Goal: Transaction & Acquisition: Book appointment/travel/reservation

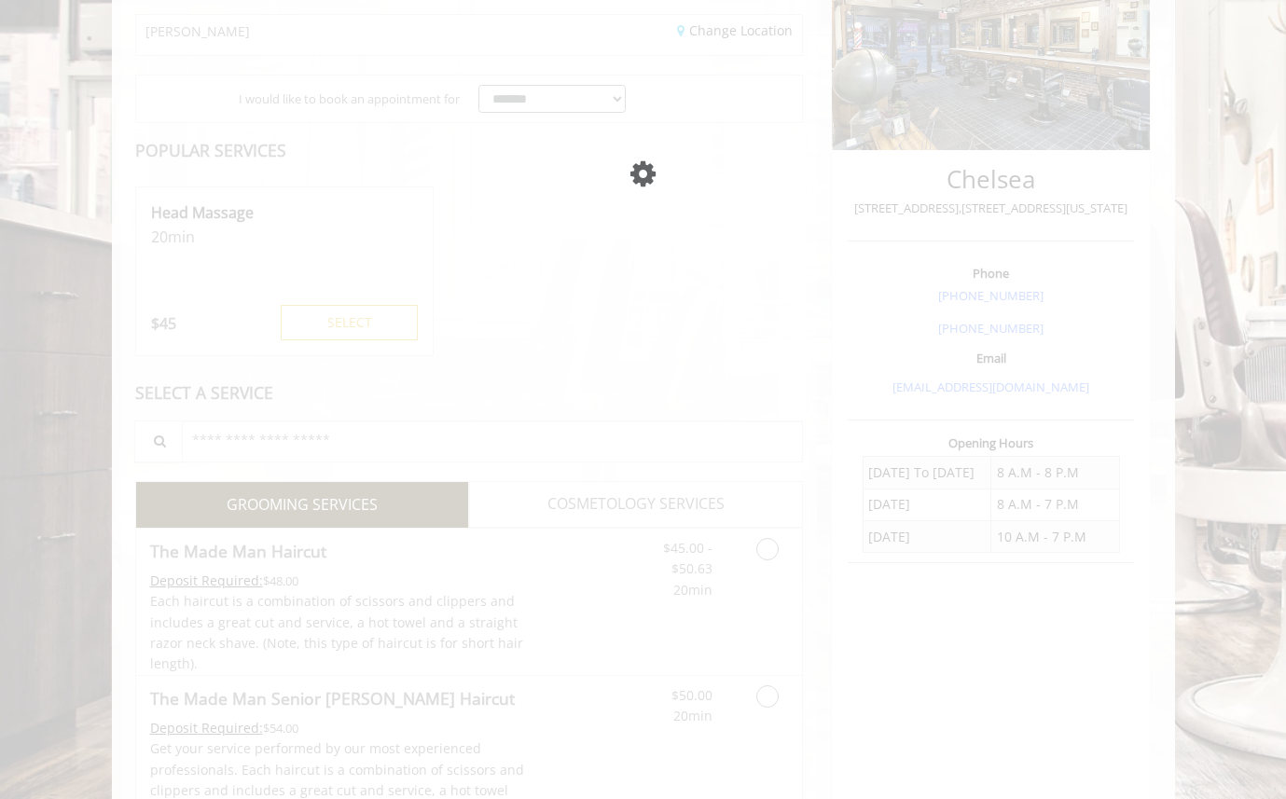
scroll to position [294, 0]
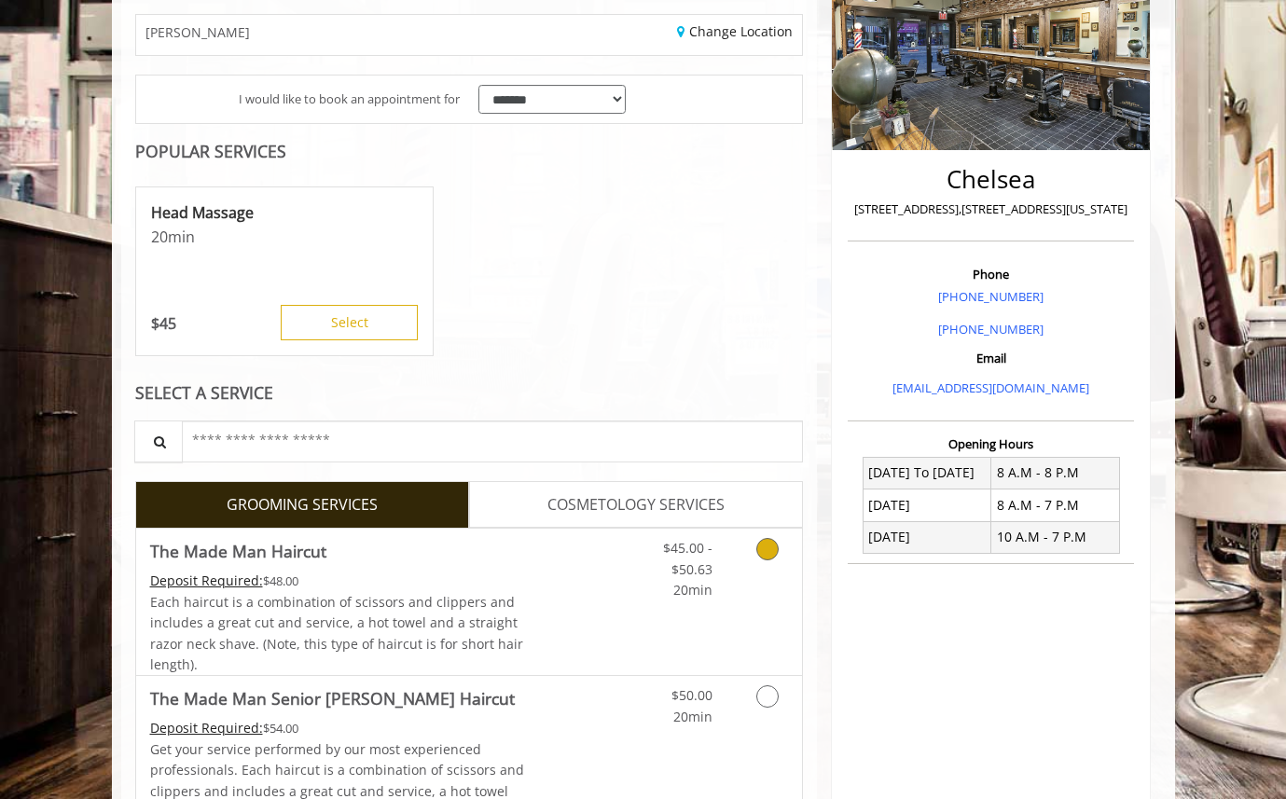
click at [771, 558] on icon "Grooming services" at bounding box center [767, 549] width 22 height 22
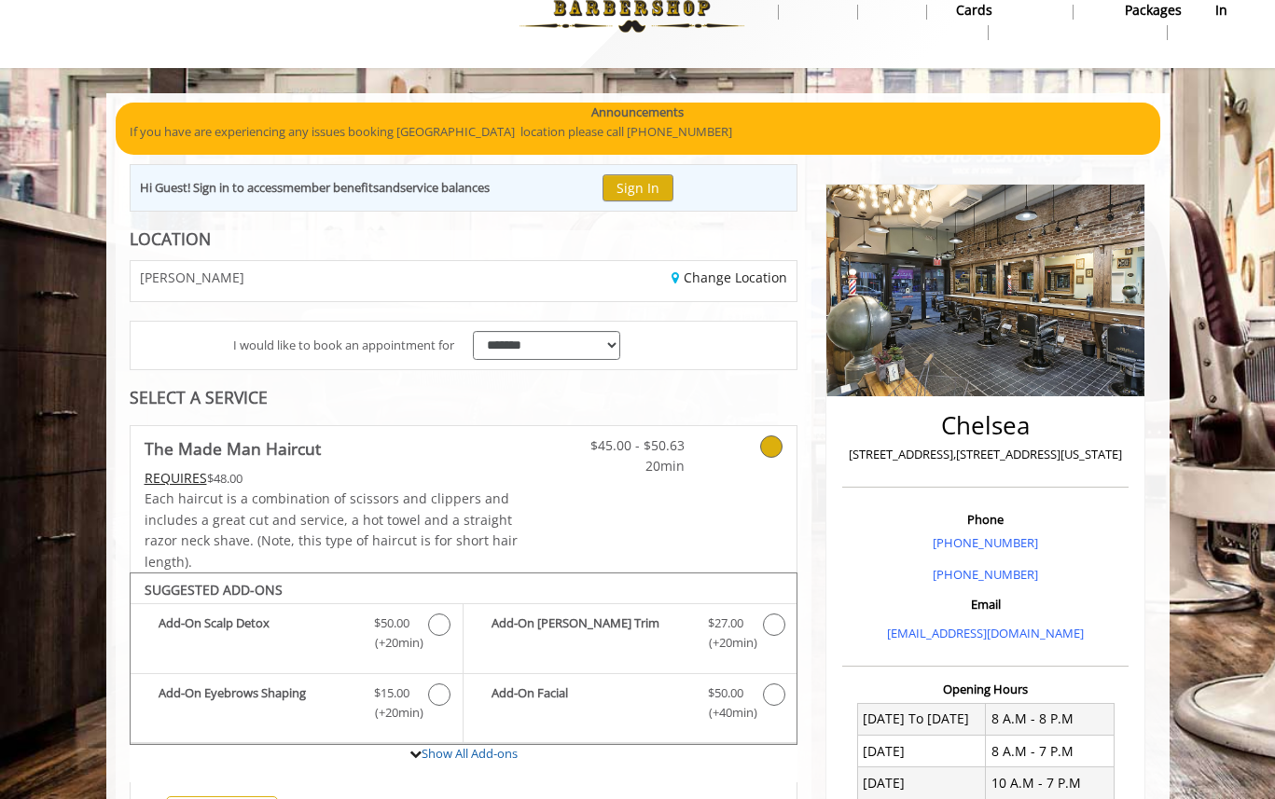
scroll to position [0, 0]
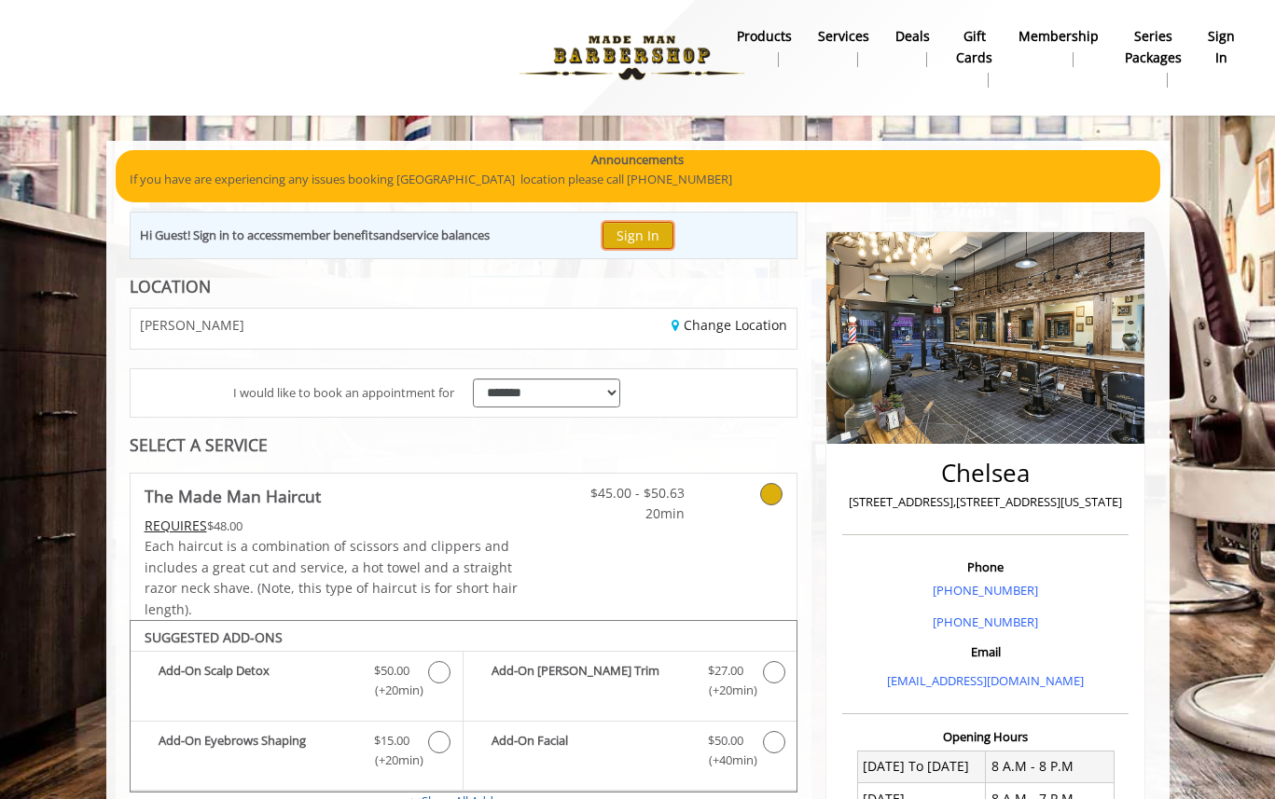
click at [646, 240] on button "Sign In" at bounding box center [638, 235] width 71 height 27
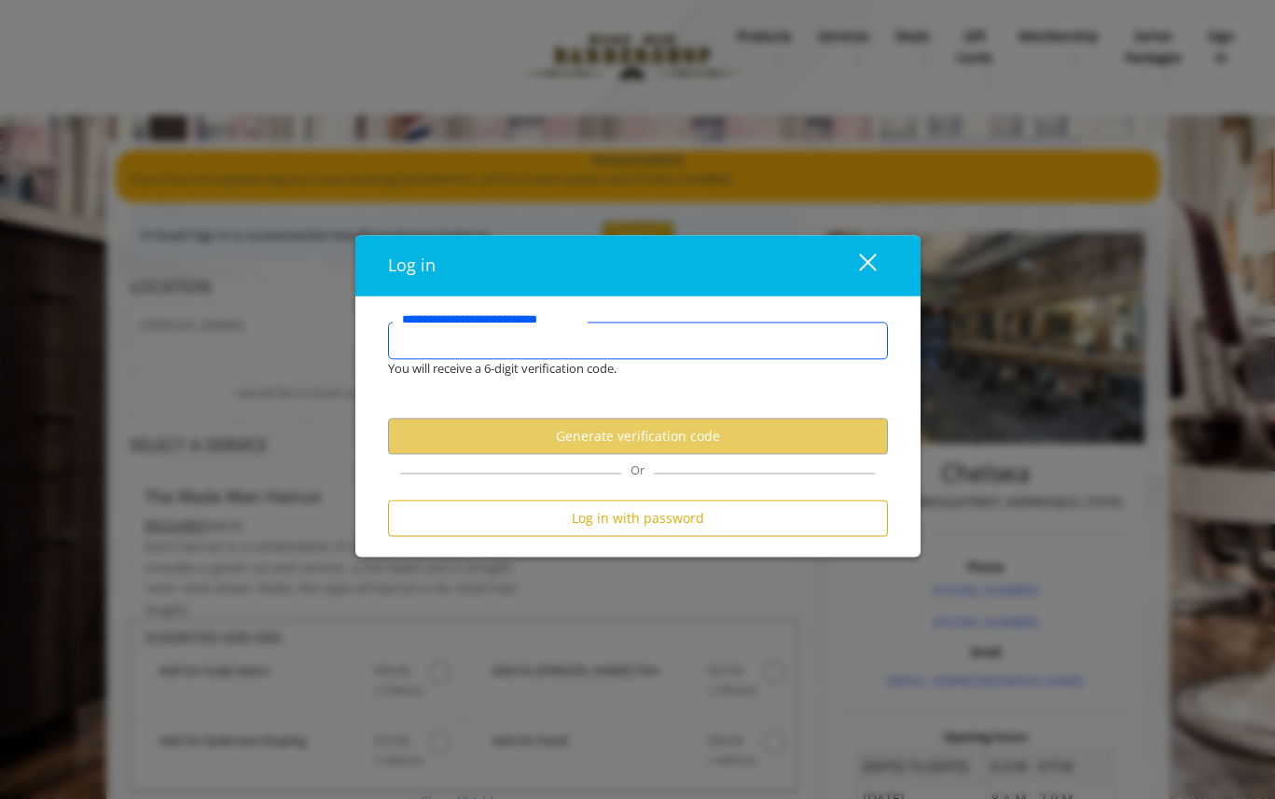
click at [610, 345] on input "**********" at bounding box center [638, 341] width 500 height 37
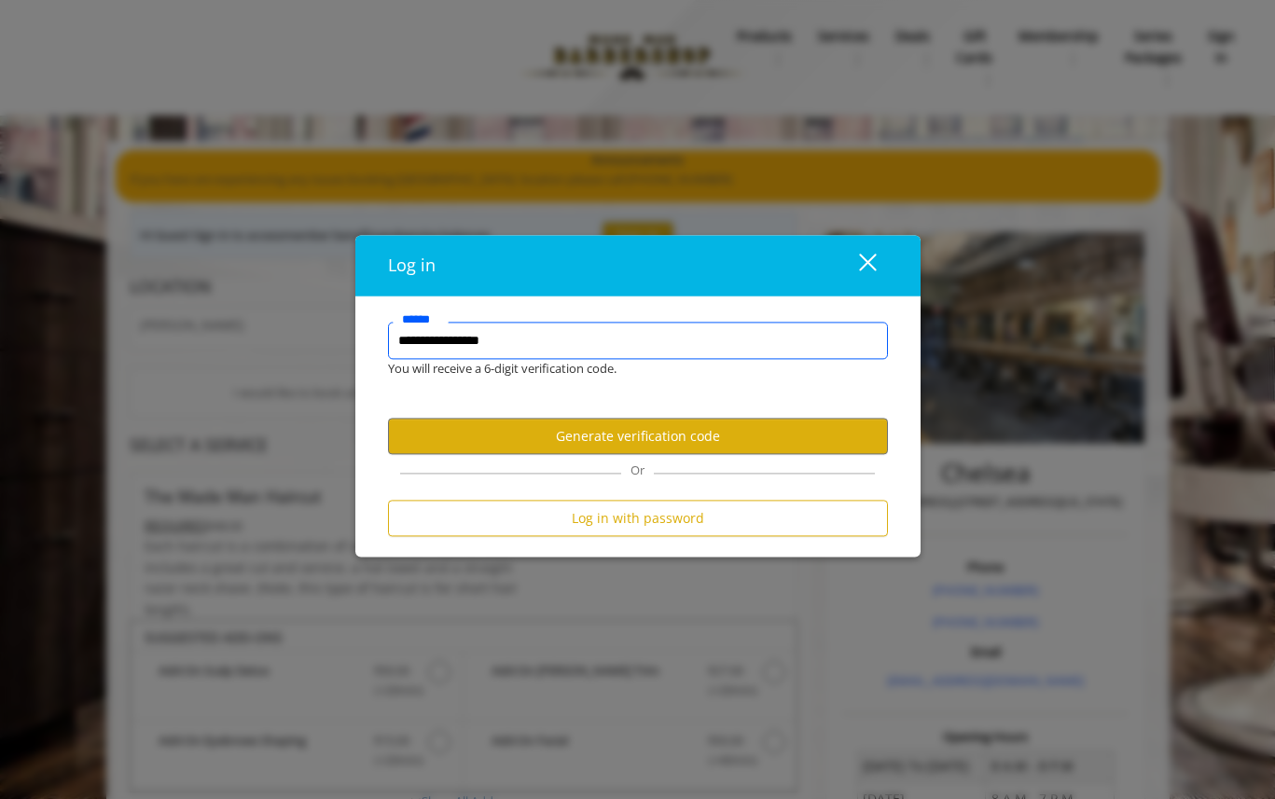
drag, startPoint x: 536, startPoint y: 343, endPoint x: 355, endPoint y: 336, distance: 181.1
click at [355, 336] on div "**********" at bounding box center [637, 428] width 565 height 260
type input "**********"
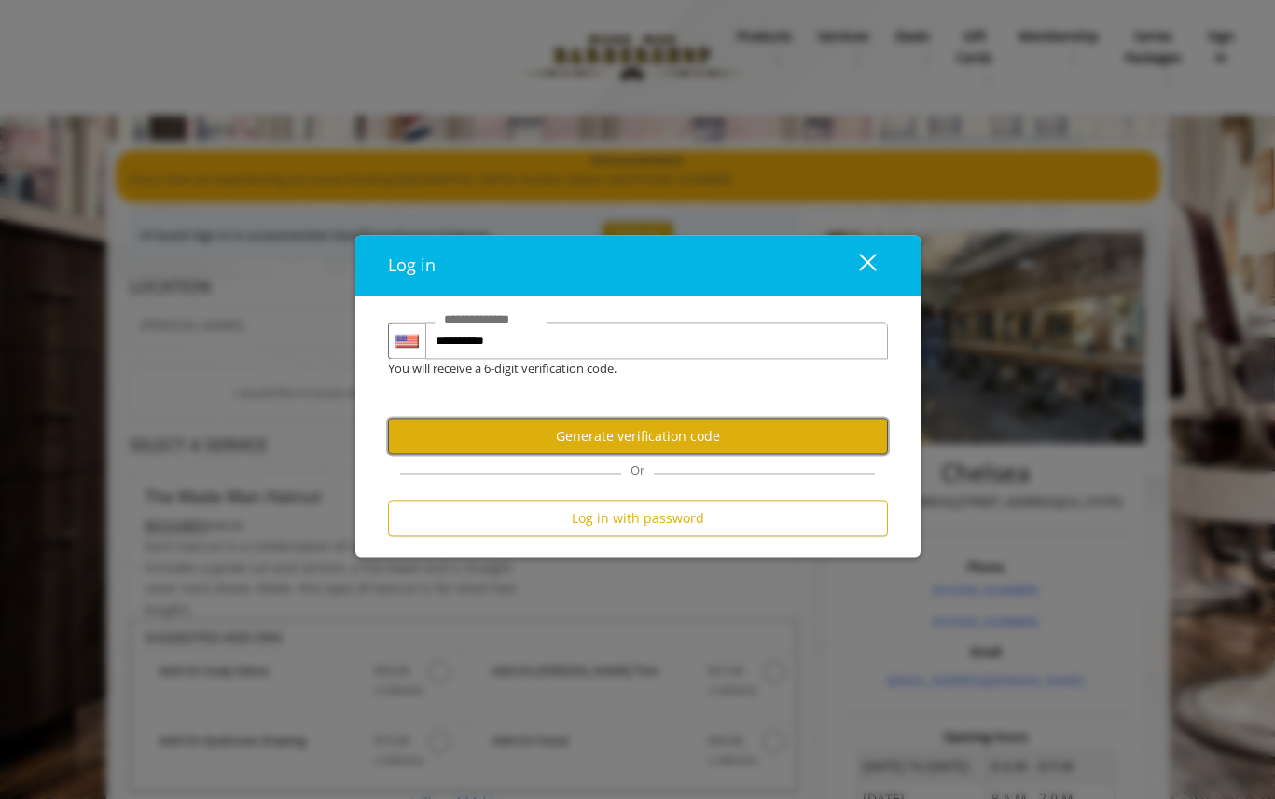
click at [586, 425] on button "Generate verification code" at bounding box center [638, 436] width 500 height 36
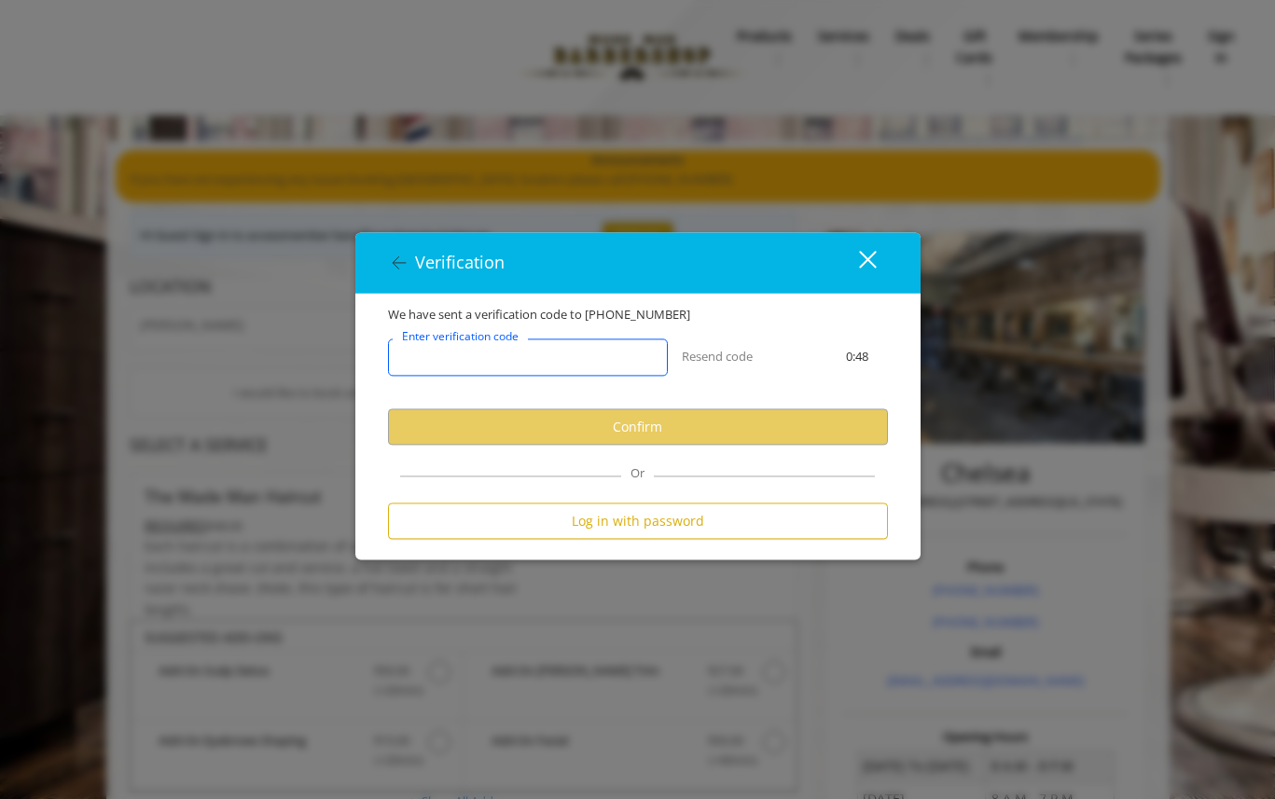
click at [583, 366] on input "Enter verification code" at bounding box center [528, 357] width 280 height 37
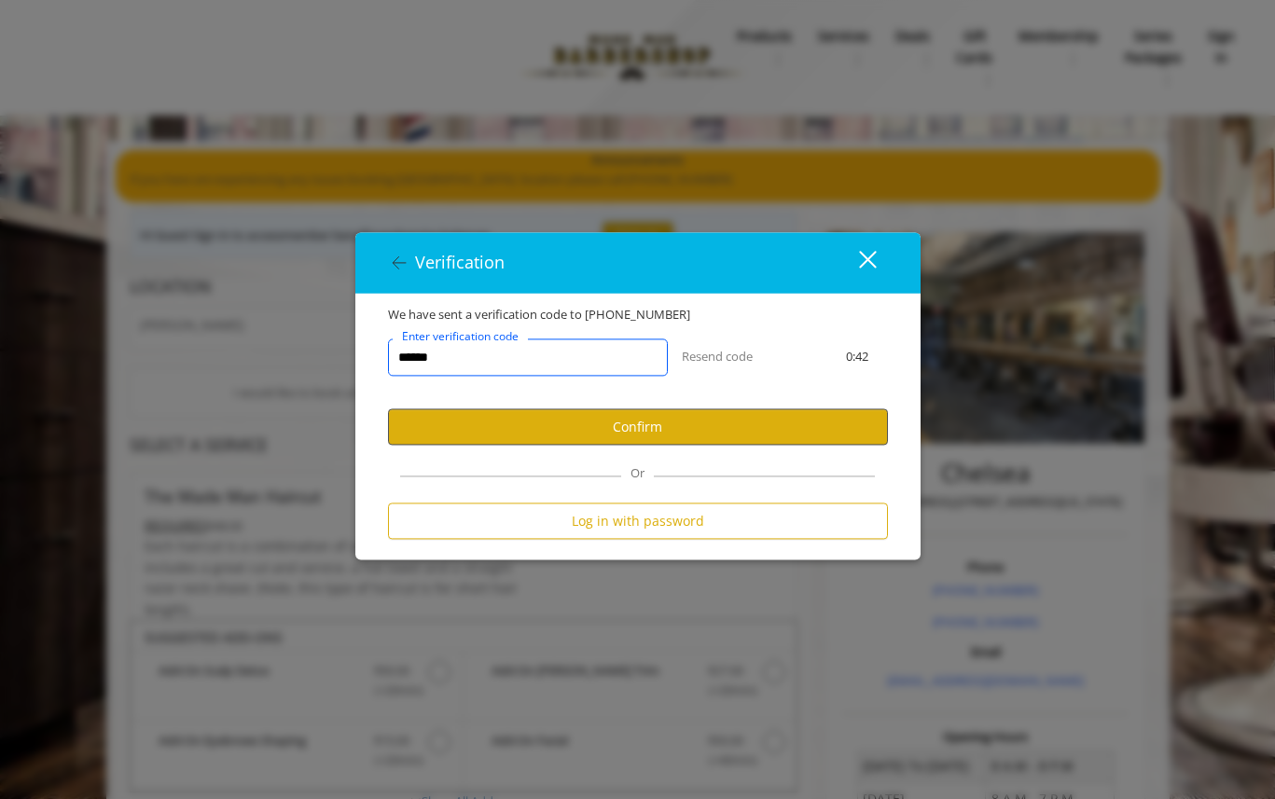
type input "******"
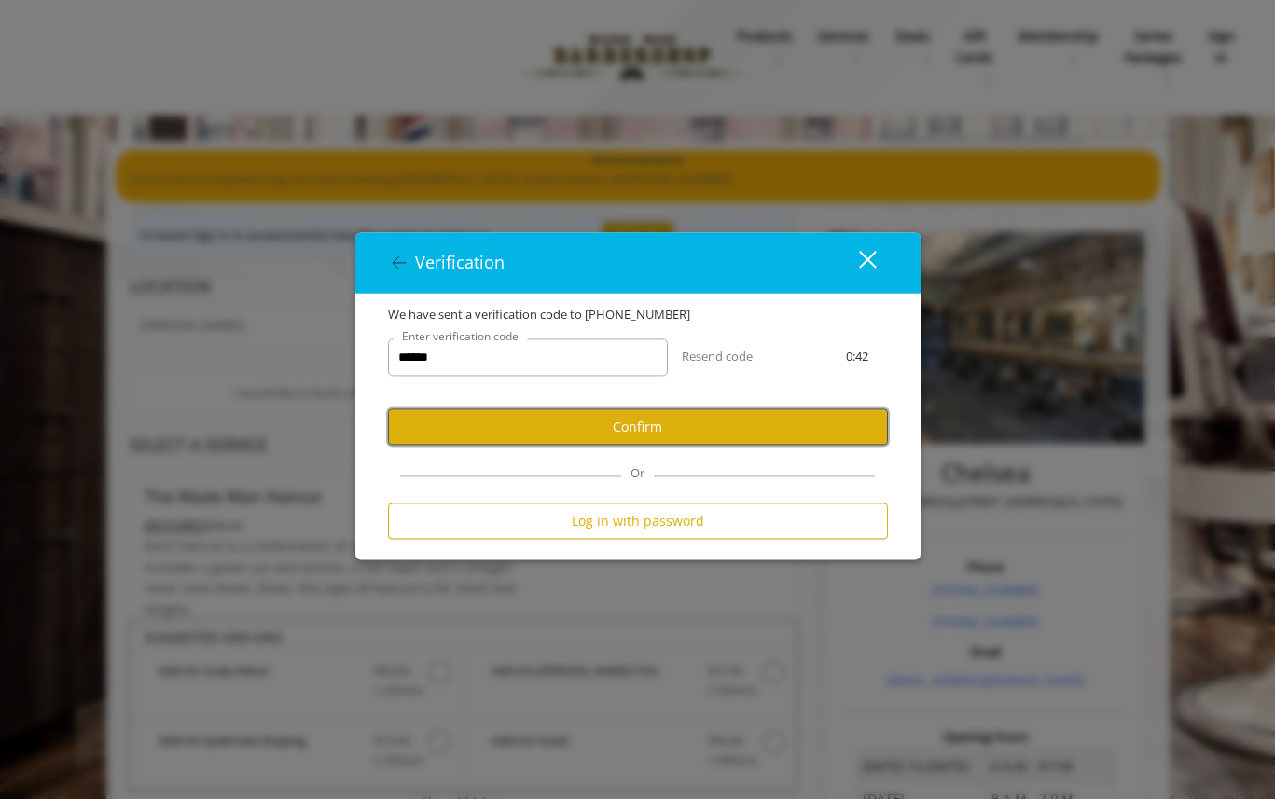
click at [682, 418] on button "Confirm" at bounding box center [638, 427] width 500 height 36
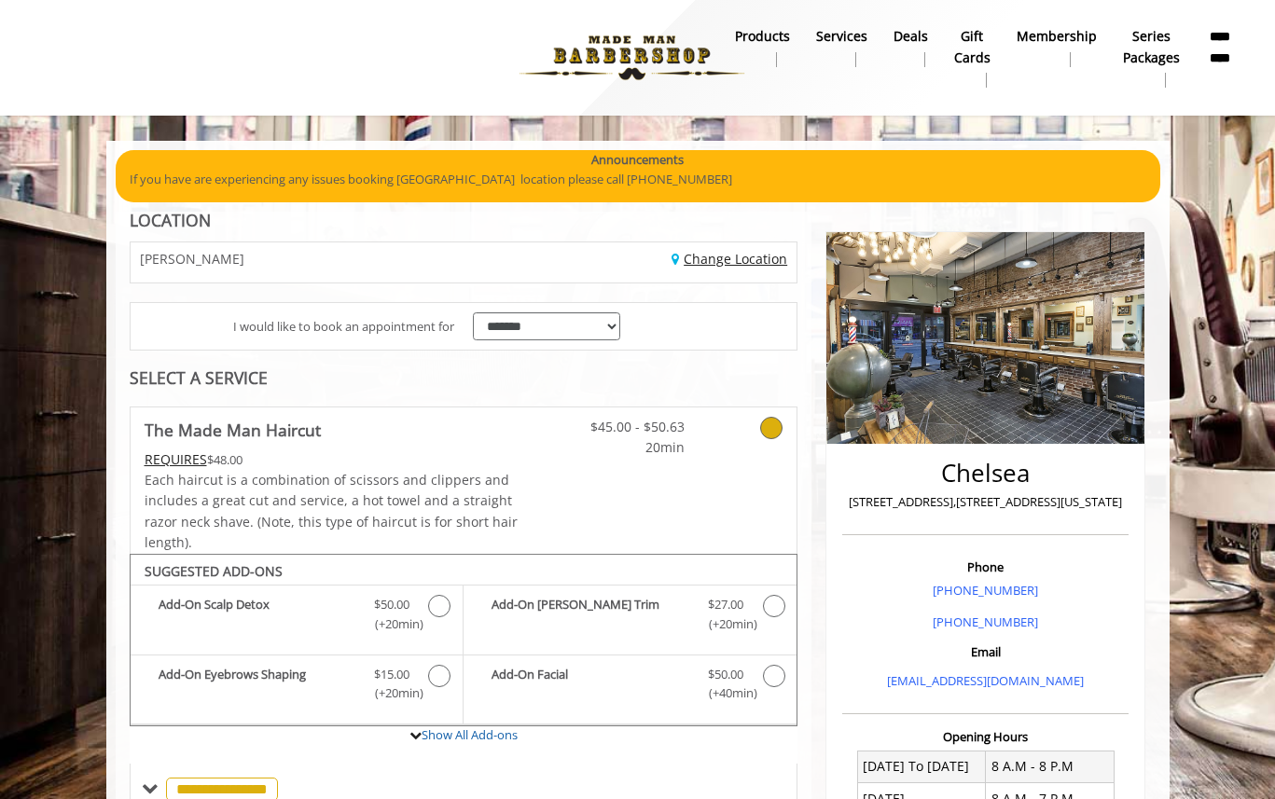
click at [715, 259] on link "Change Location" at bounding box center [730, 259] width 116 height 18
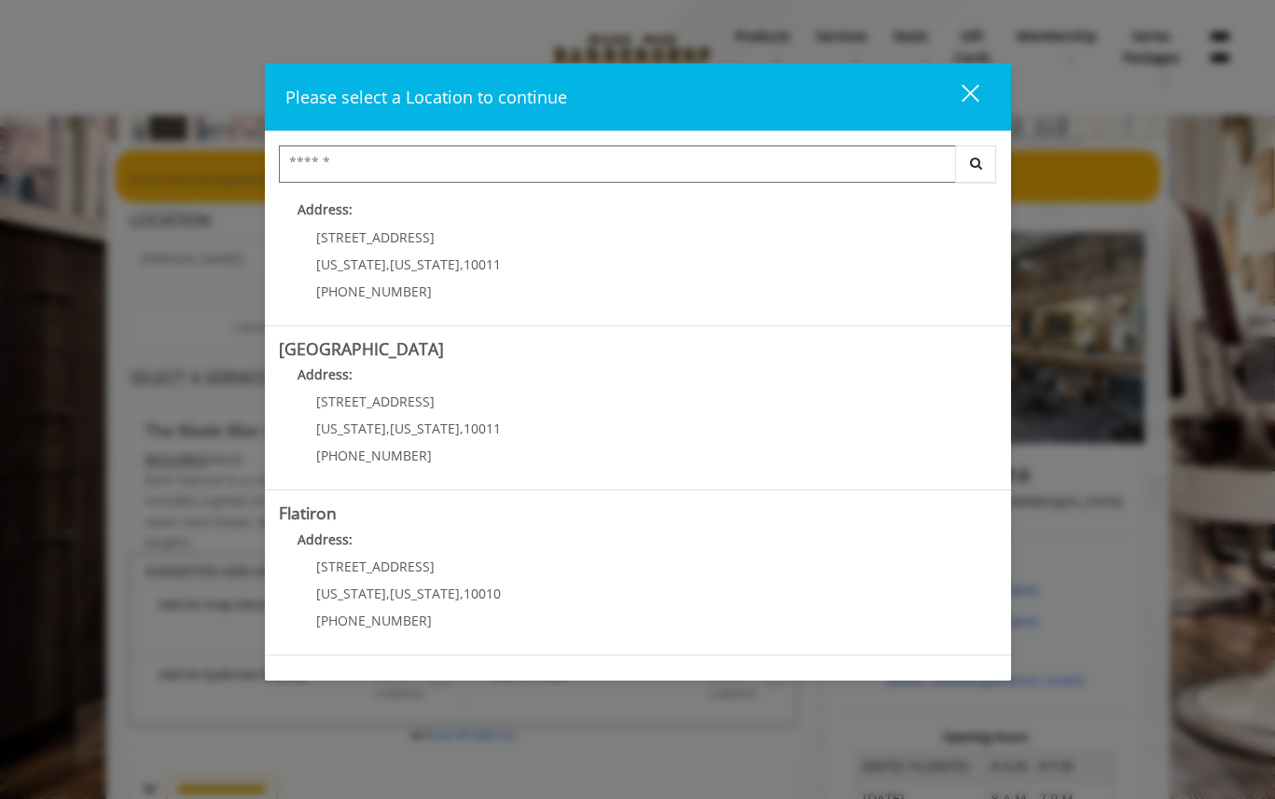
scroll to position [200, 0]
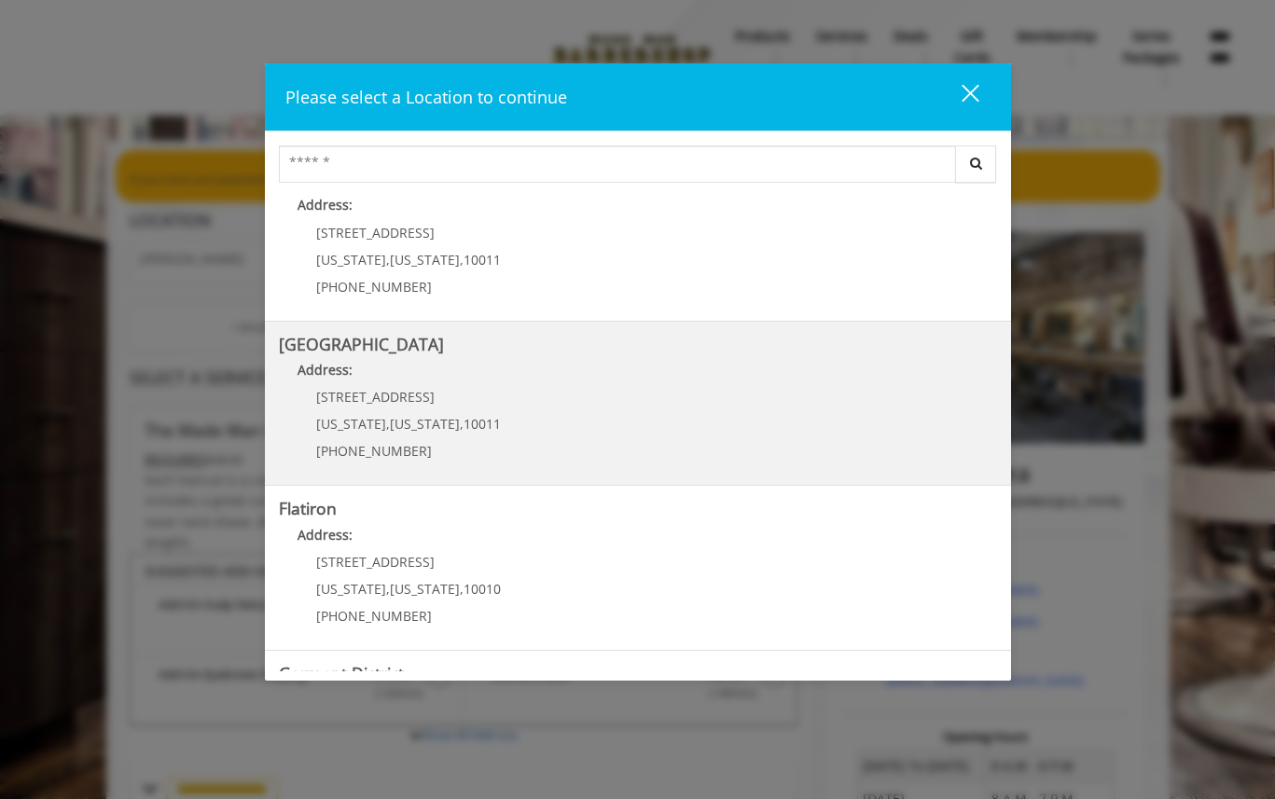
click at [426, 426] on span "[US_STATE]" at bounding box center [425, 424] width 70 height 18
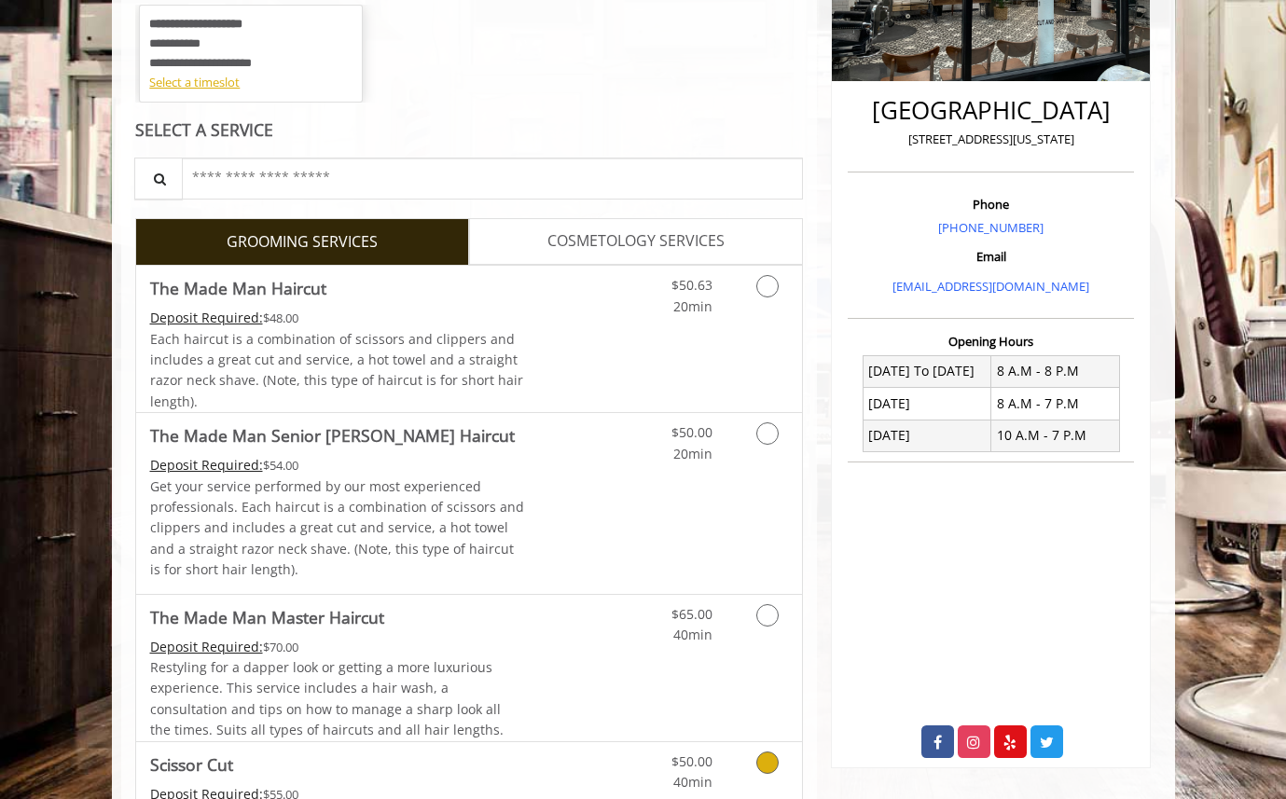
scroll to position [375, 0]
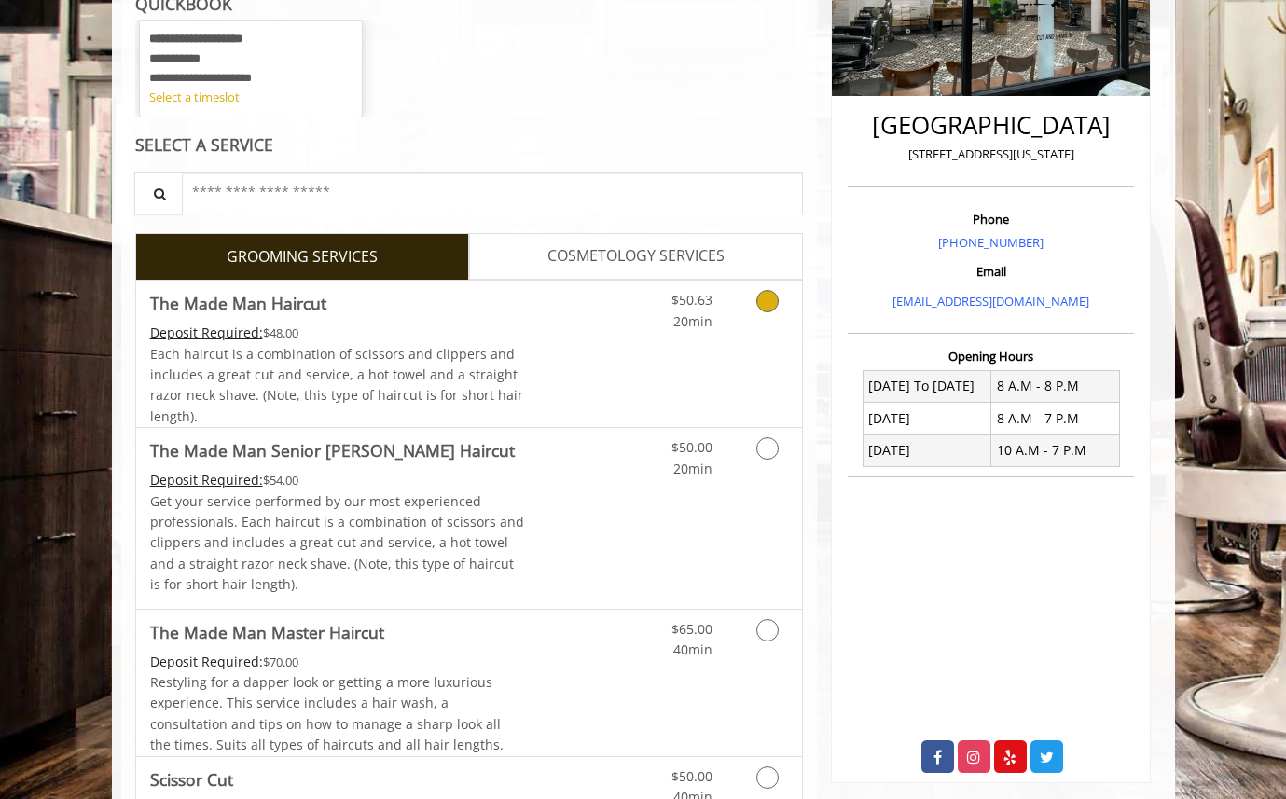
click at [777, 314] on link "Grooming services" at bounding box center [765, 306] width 48 height 51
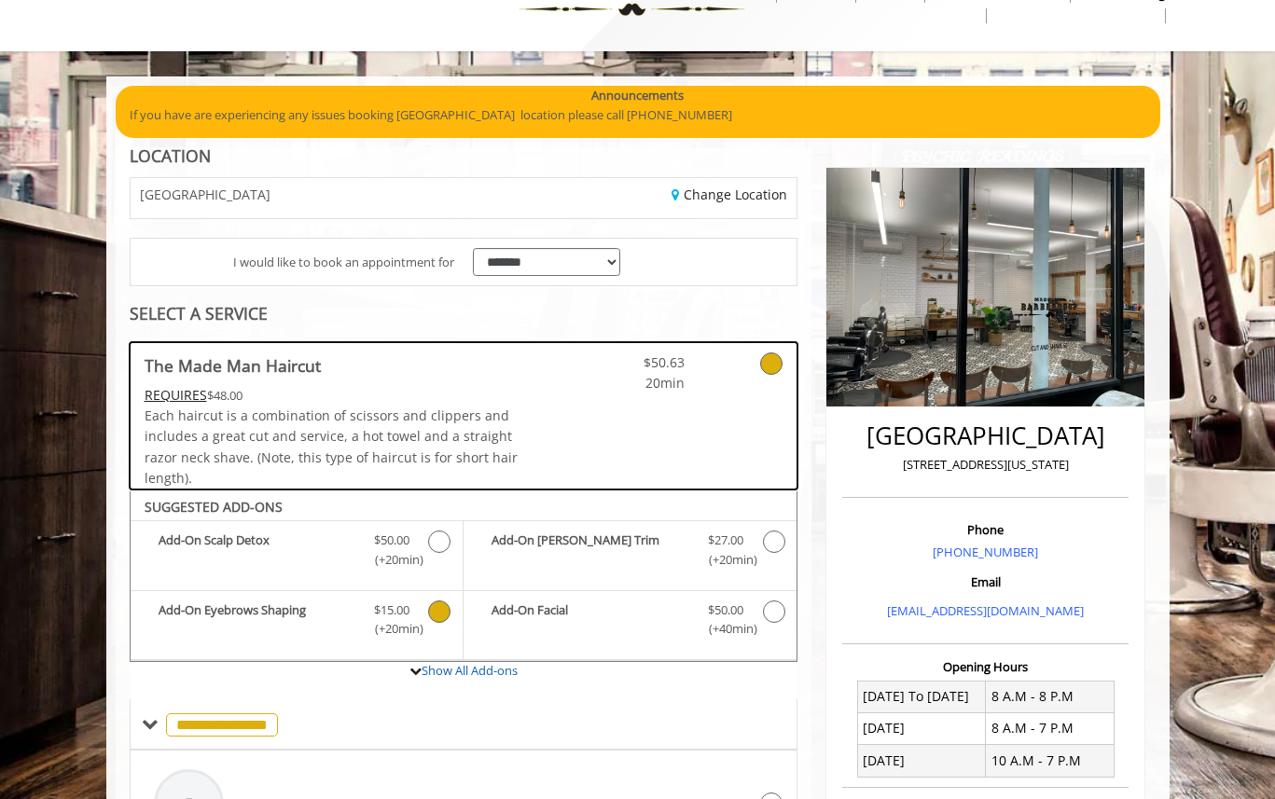
scroll to position [0, 0]
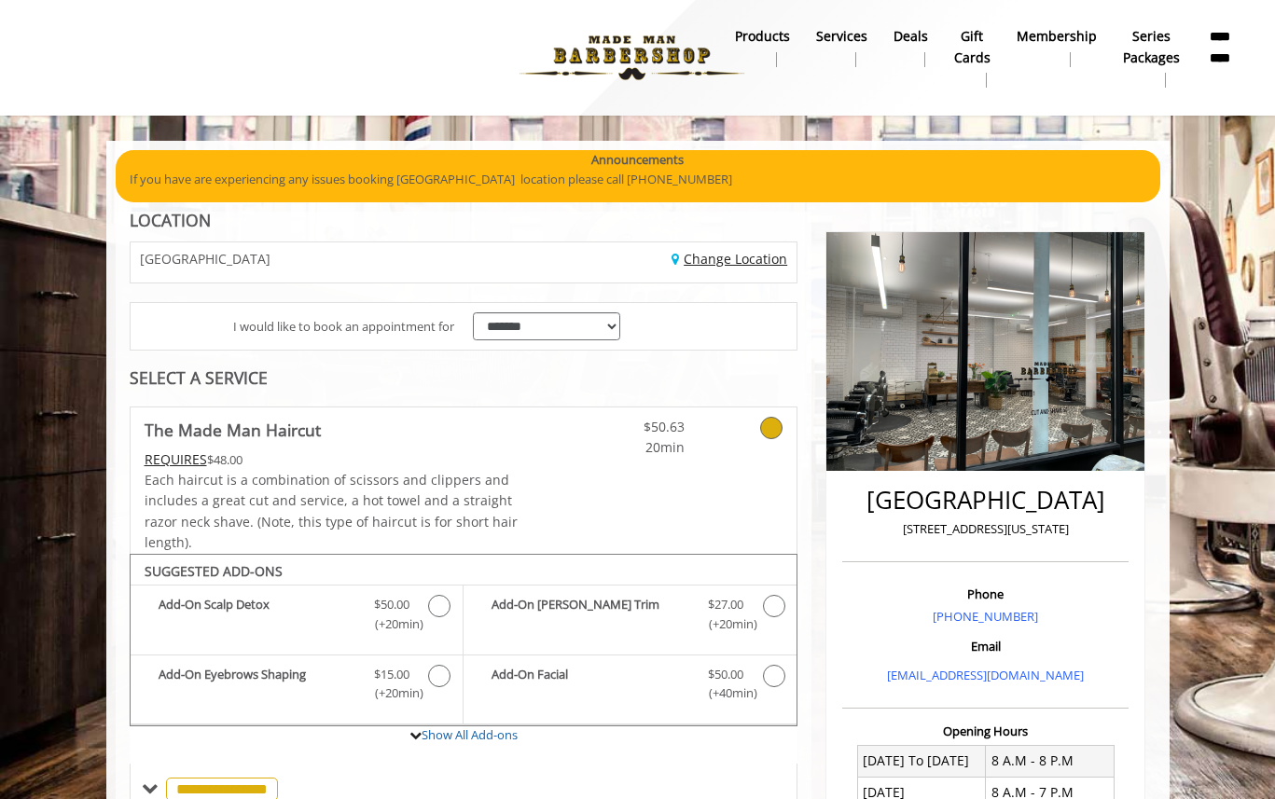
click at [715, 260] on link "Change Location" at bounding box center [730, 259] width 116 height 18
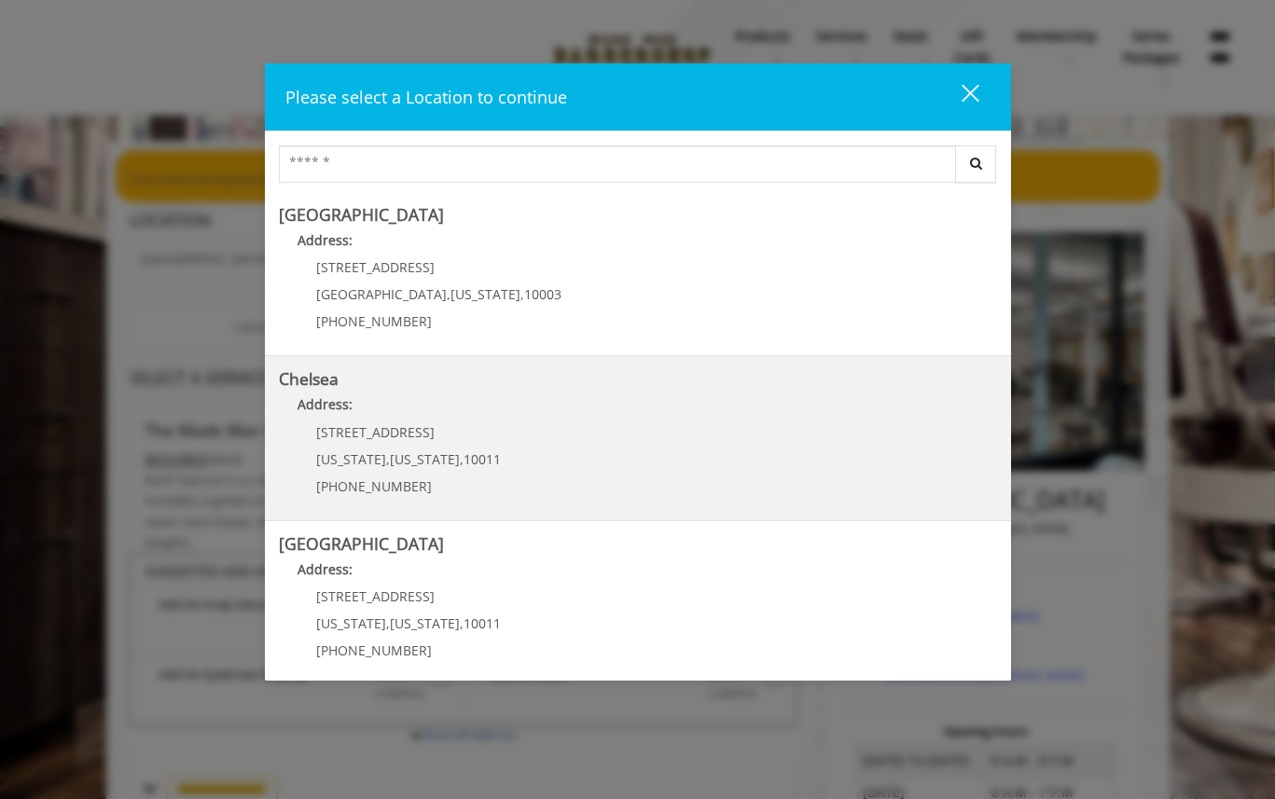
click at [431, 437] on p "169/170 W 23rd St" at bounding box center [408, 432] width 185 height 14
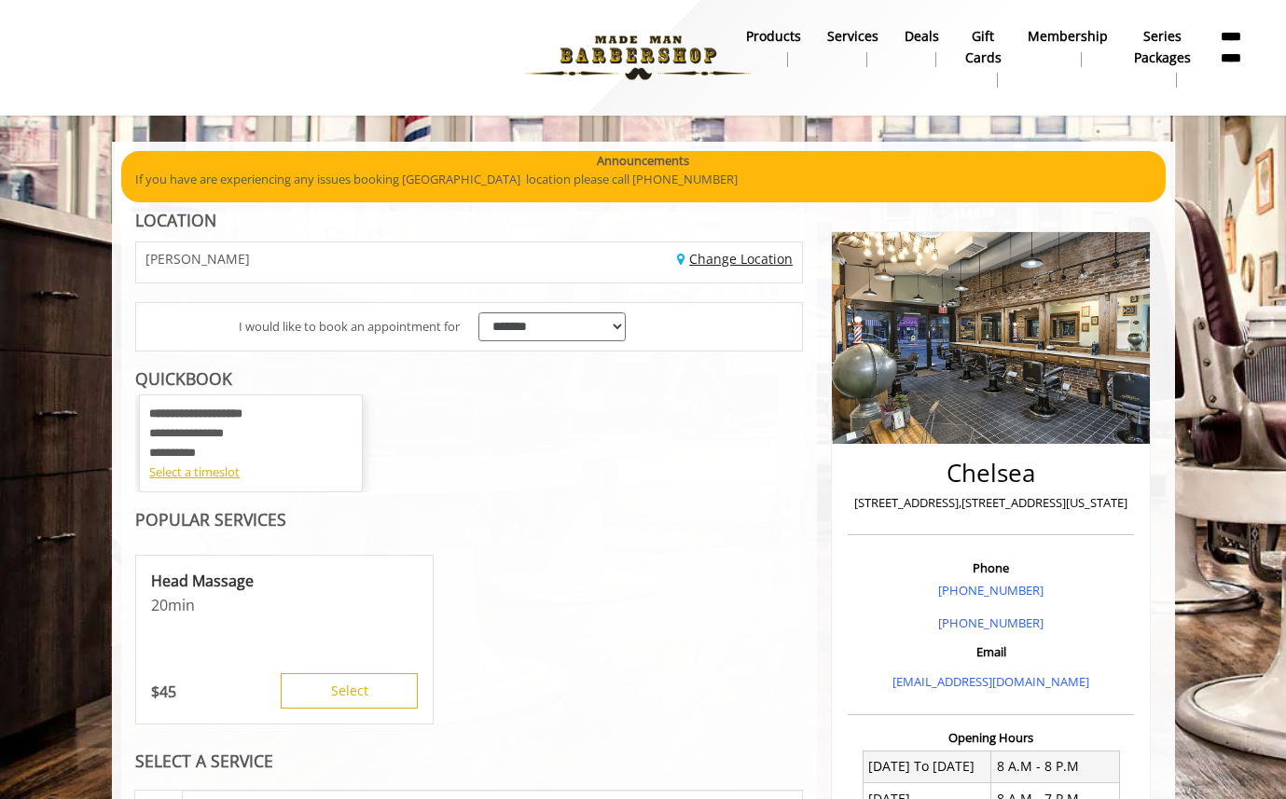
click at [728, 262] on link "Change Location" at bounding box center [735, 259] width 116 height 18
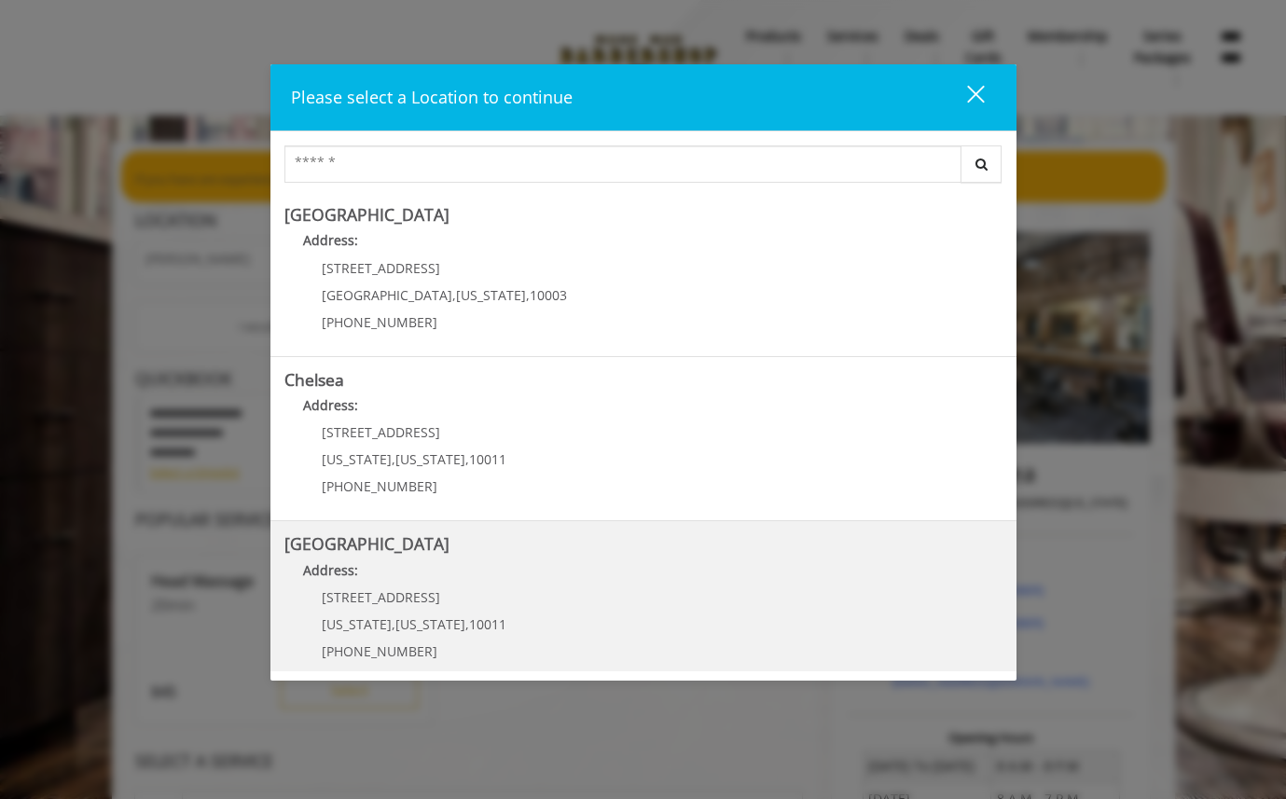
click at [454, 589] on Street "Address:" at bounding box center [643, 576] width 718 height 30
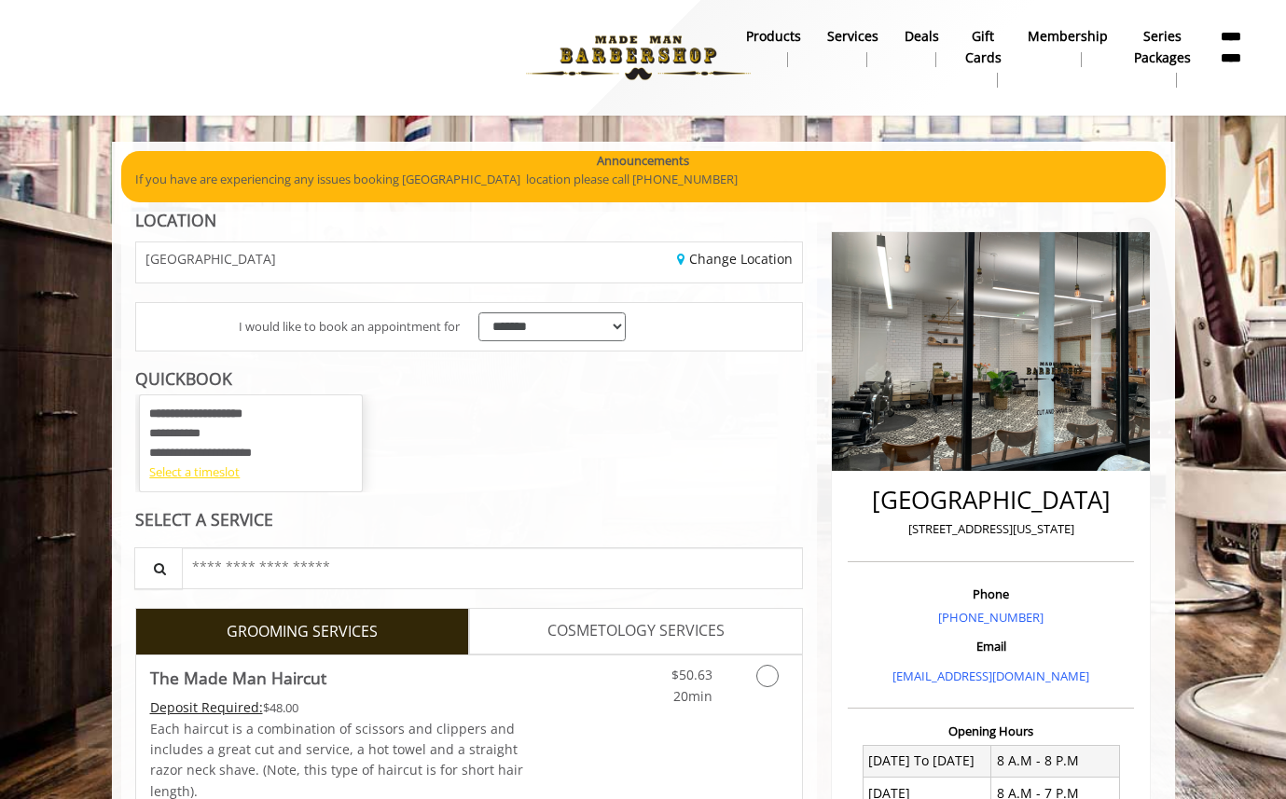
click at [223, 476] on div "Select a timeslot" at bounding box center [250, 473] width 203 height 20
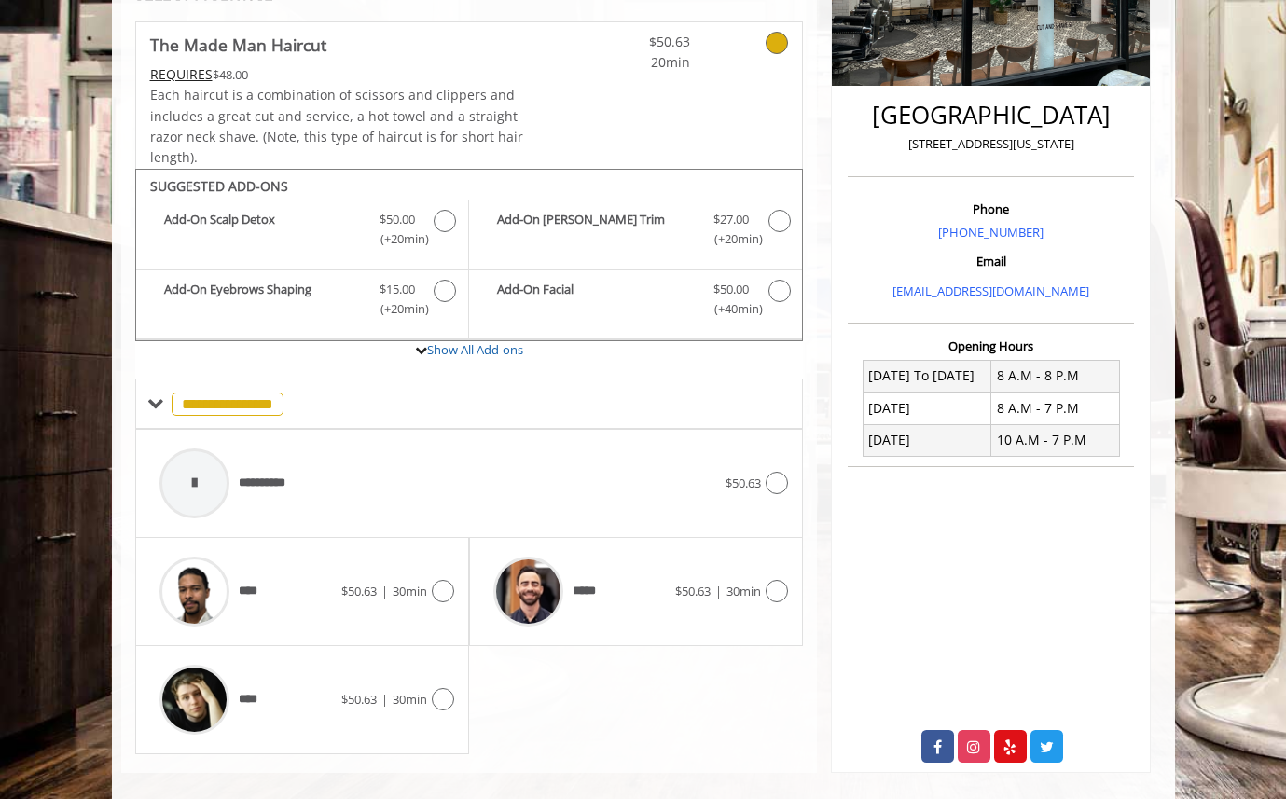
scroll to position [406, 0]
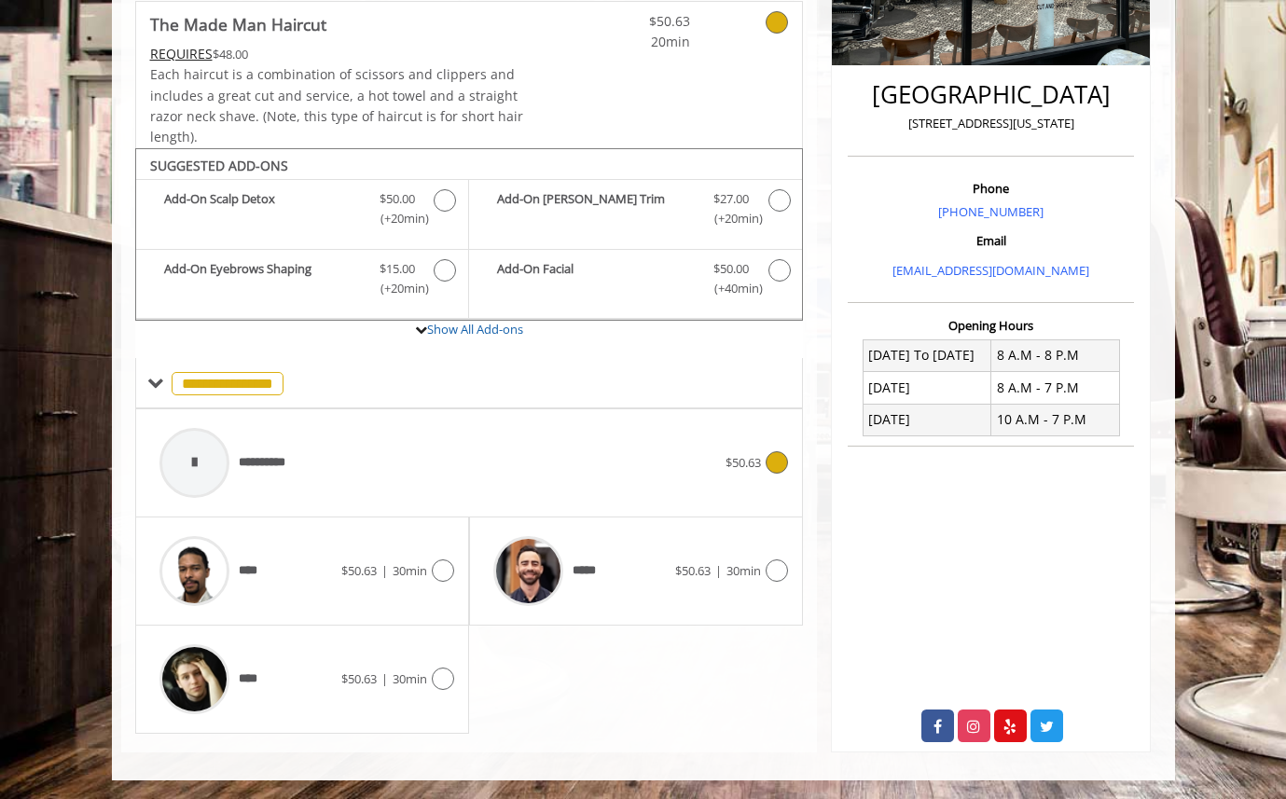
click at [779, 464] on icon at bounding box center [777, 462] width 22 height 22
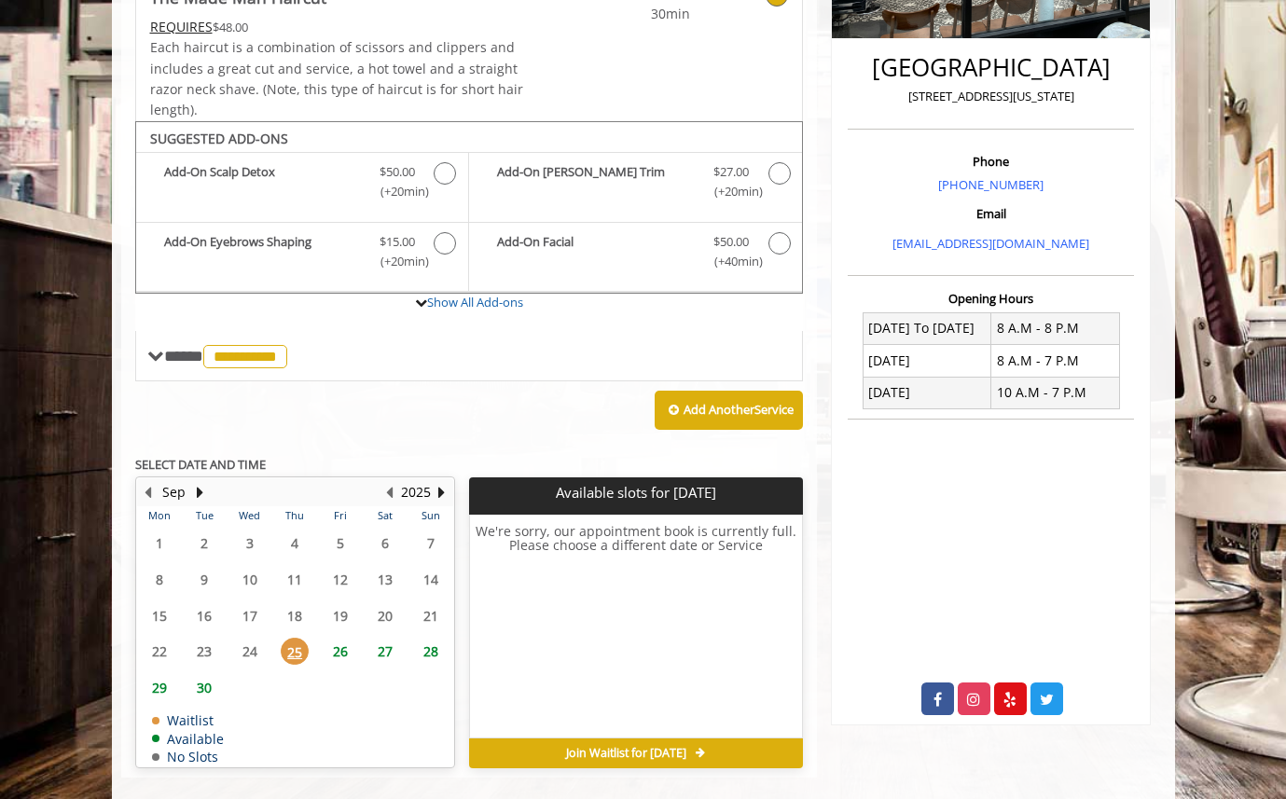
scroll to position [457, 0]
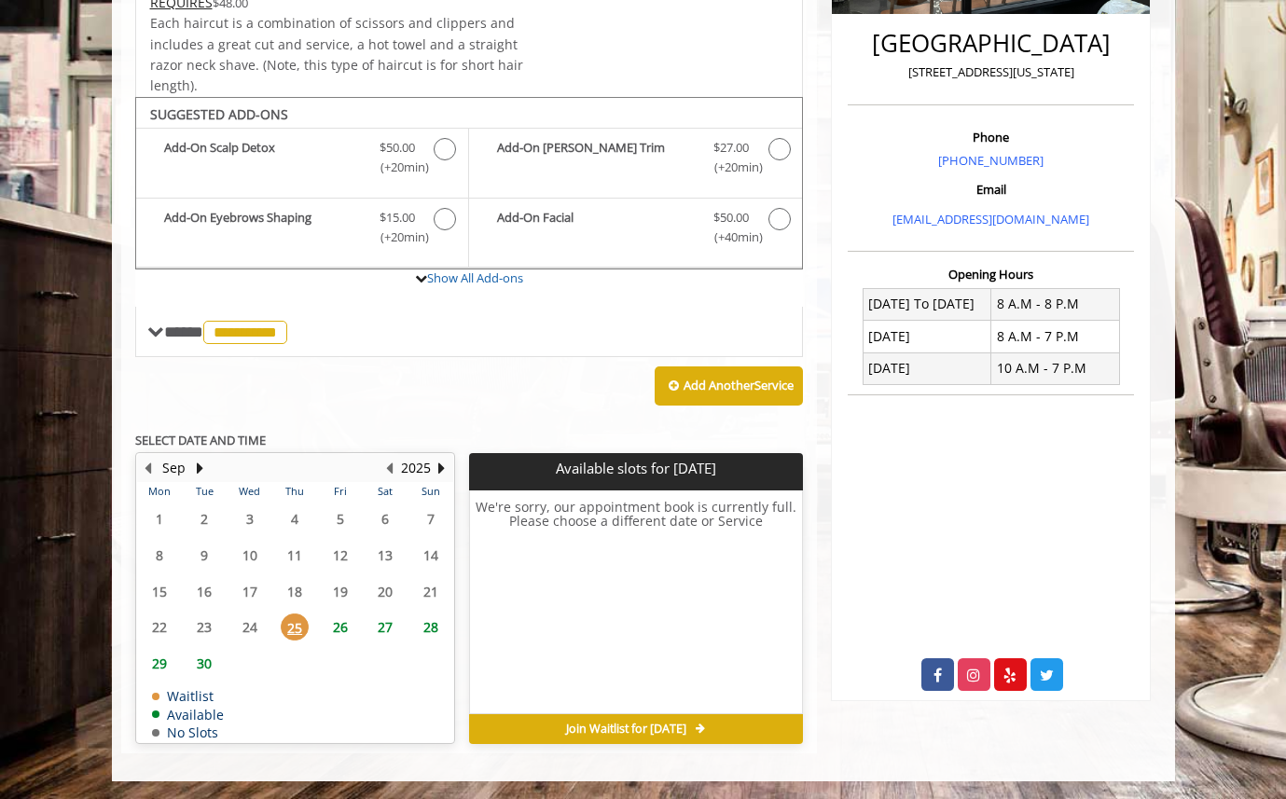
click at [338, 625] on span "26" at bounding box center [340, 627] width 28 height 27
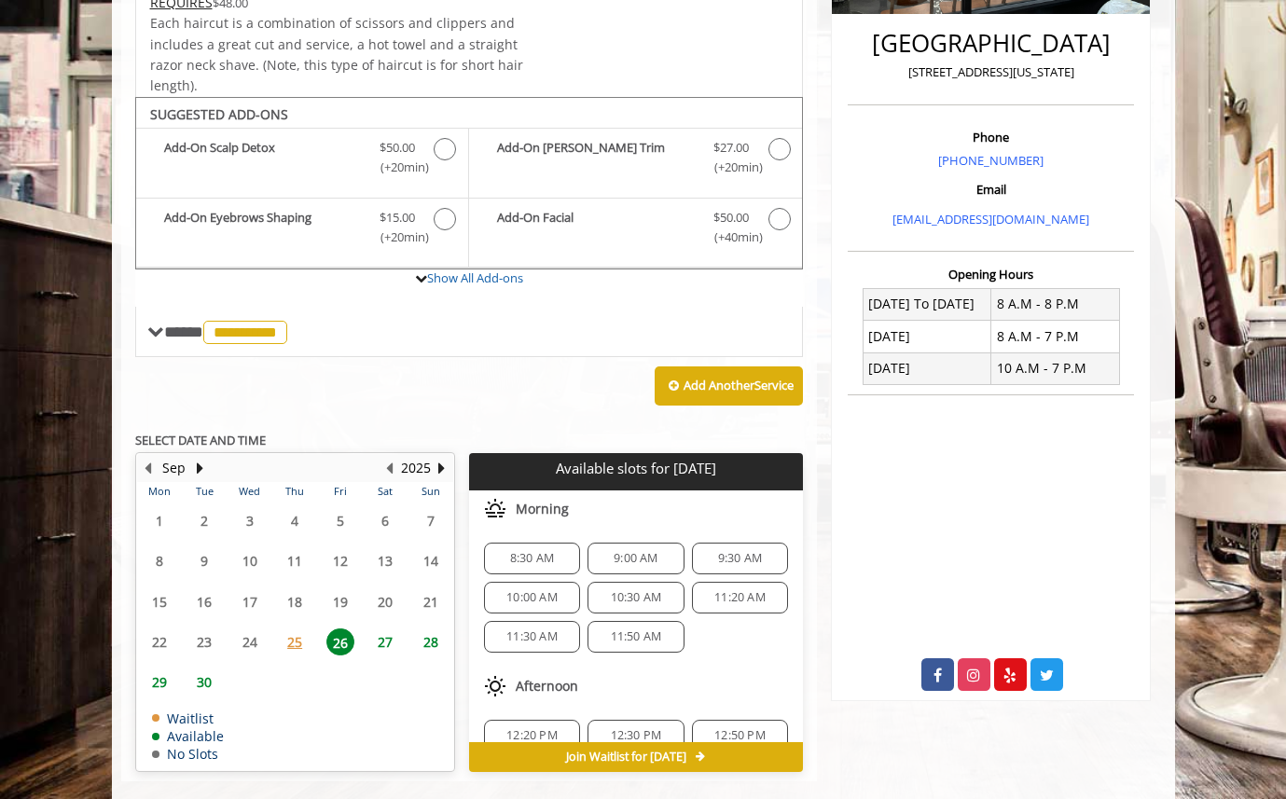
scroll to position [485, 0]
